Goal: Use online tool/utility: Utilize a website feature to perform a specific function

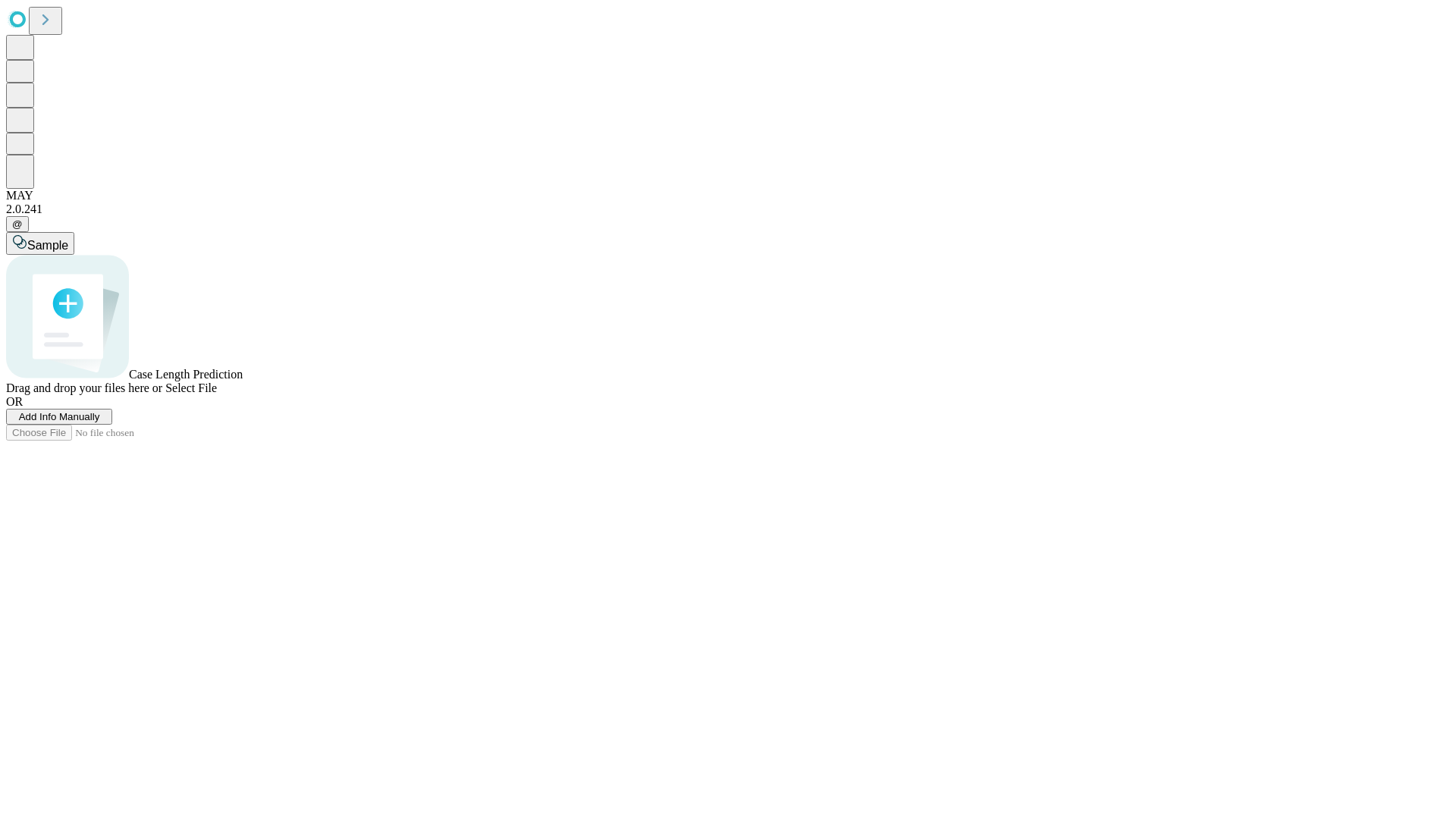
click at [100, 422] on span "Add Info Manually" at bounding box center [59, 416] width 81 height 12
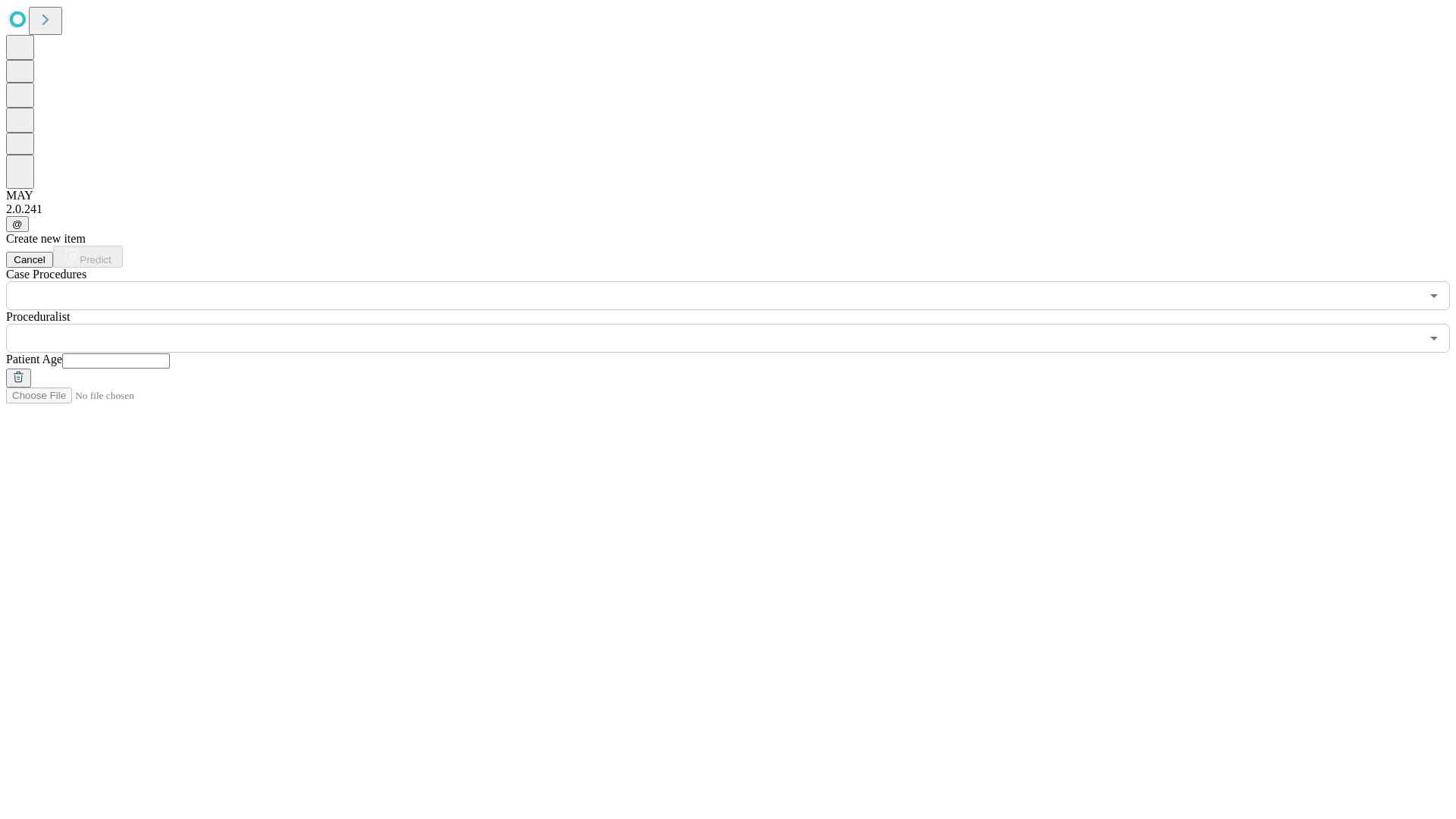
click at [170, 353] on input "text" at bounding box center [116, 360] width 108 height 15
type input "**"
click at [739, 324] on input "text" at bounding box center [713, 338] width 1414 height 29
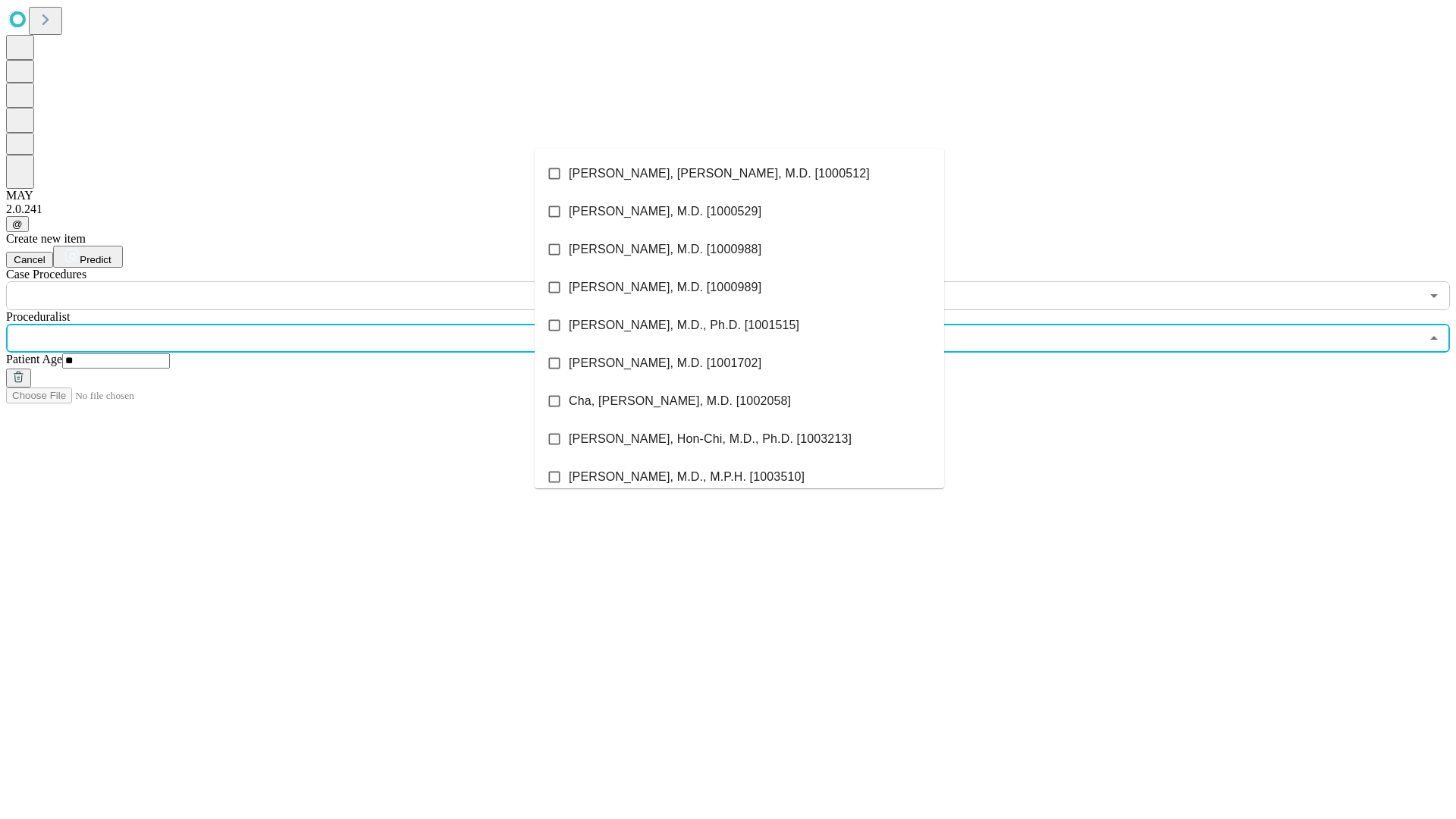
click at [740, 174] on li "[PERSON_NAME], [PERSON_NAME], M.D. [1000512]" at bounding box center [740, 174] width 409 height 38
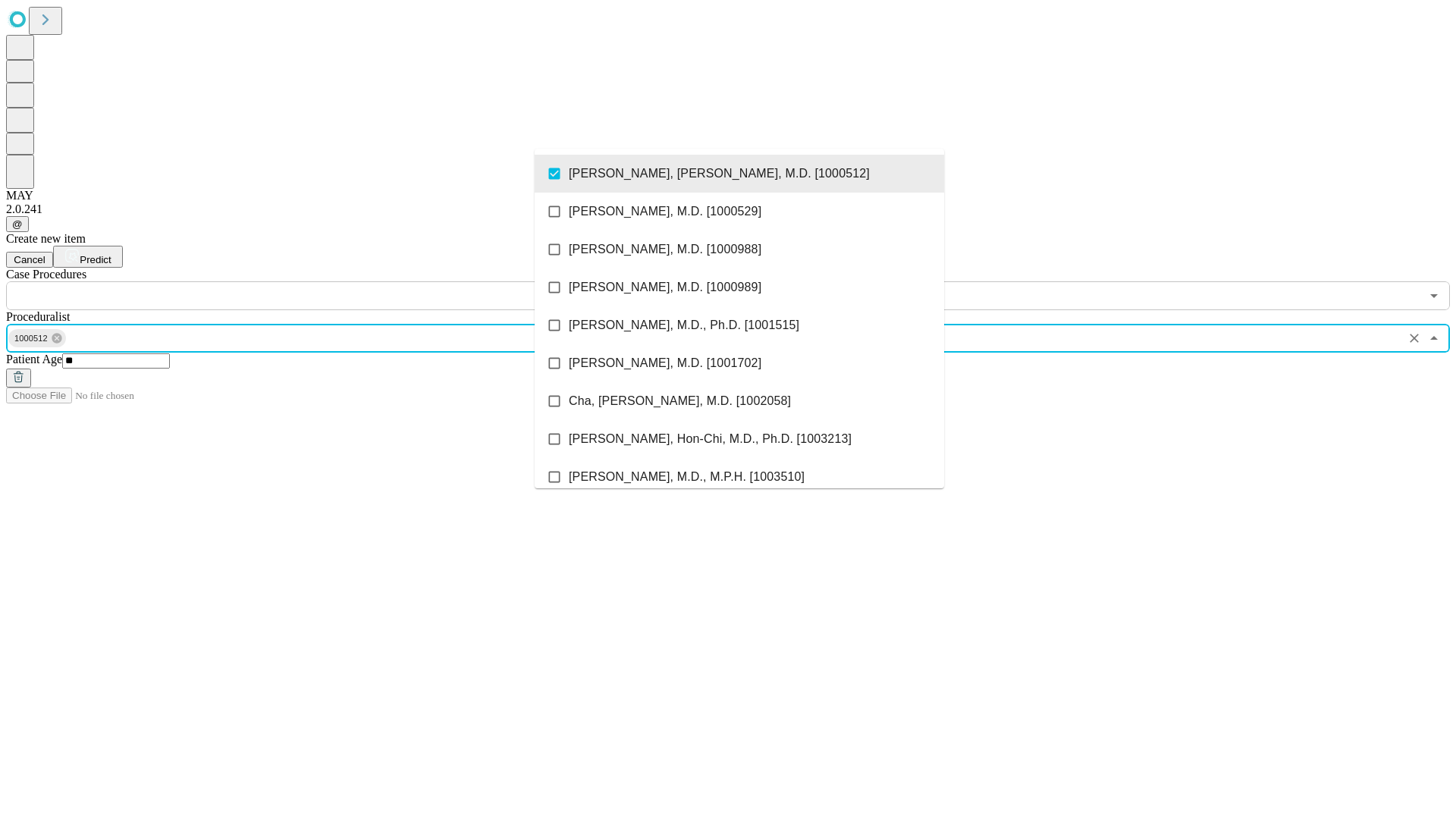
click at [319, 282] on input "text" at bounding box center [713, 296] width 1414 height 29
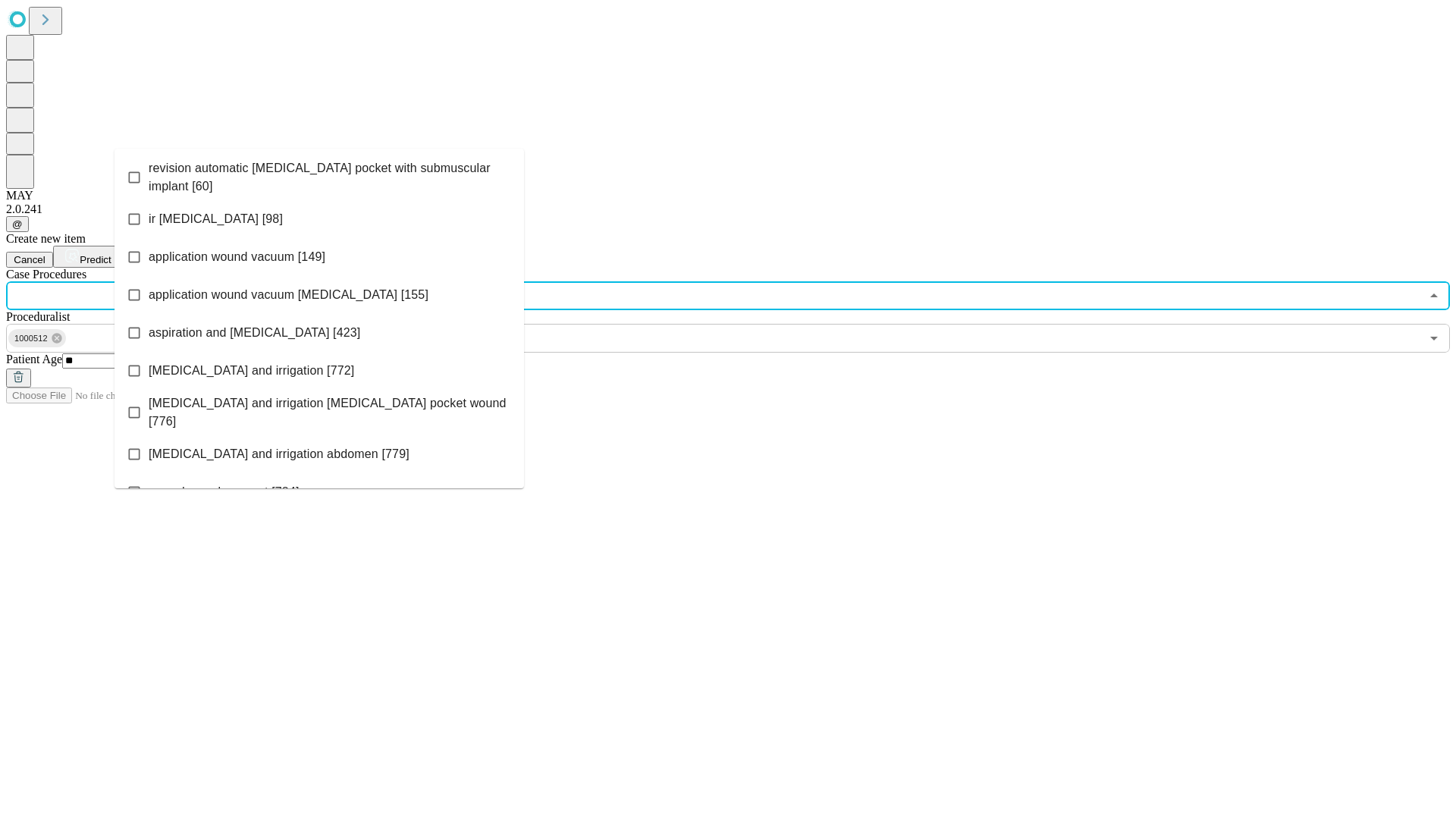
click at [320, 174] on span "revision automatic [MEDICAL_DATA] pocket with submuscular implant [60]" at bounding box center [330, 177] width 363 height 36
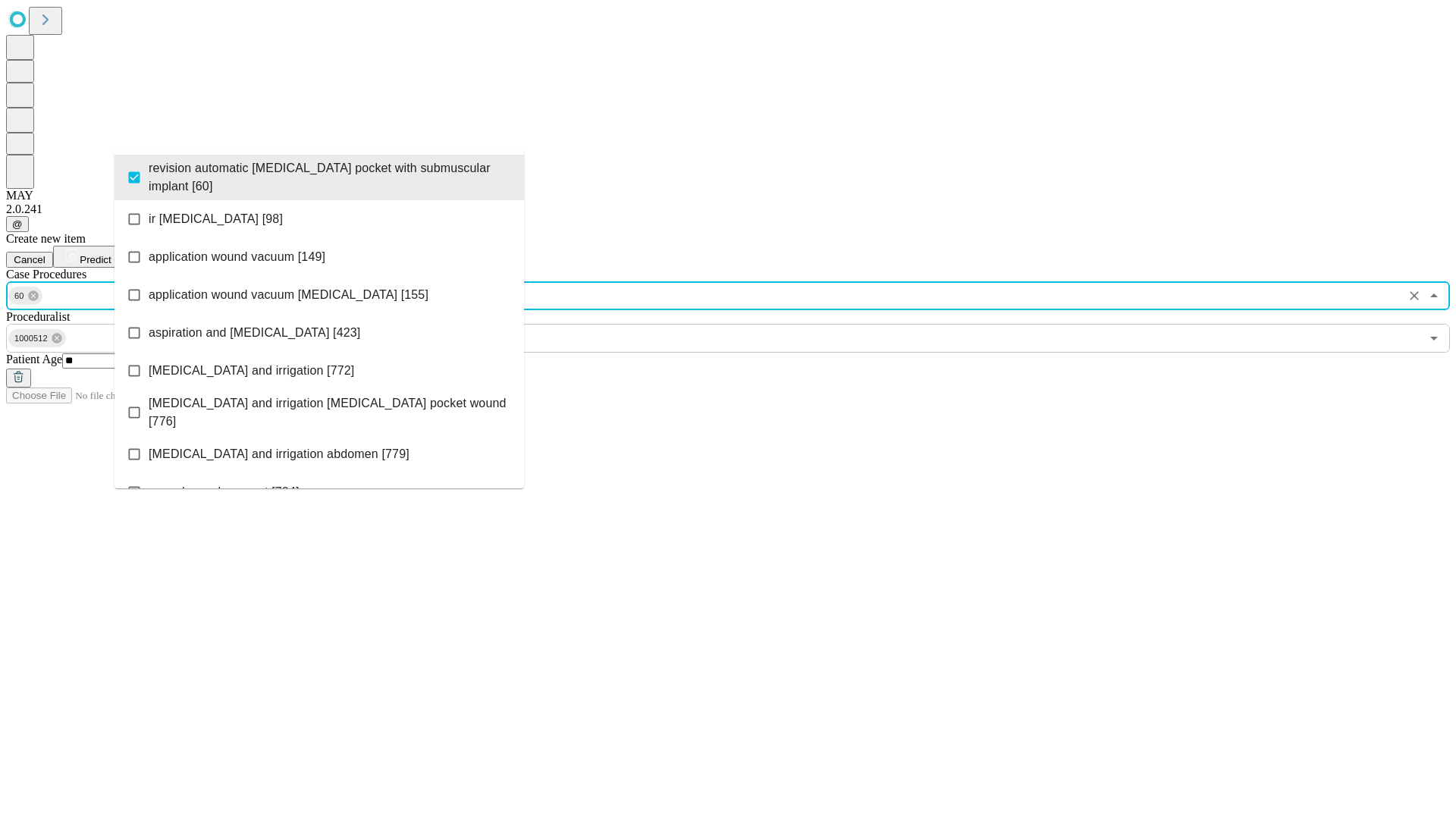
click at [111, 254] on span "Predict" at bounding box center [95, 259] width 31 height 12
